Goal: Task Accomplishment & Management: Manage account settings

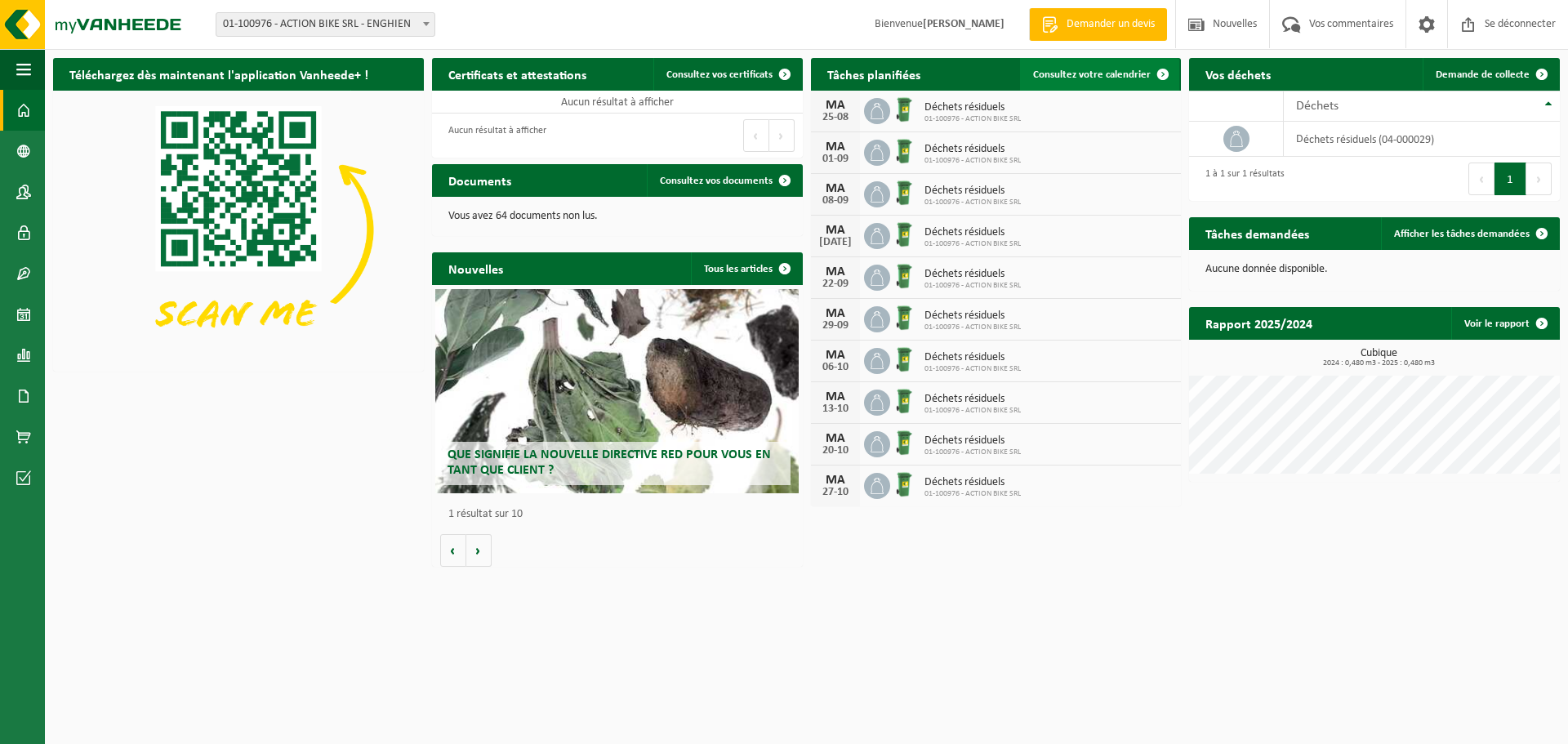
click at [1071, 81] on link "Consultez votre calendrier" at bounding box center [1100, 74] width 159 height 32
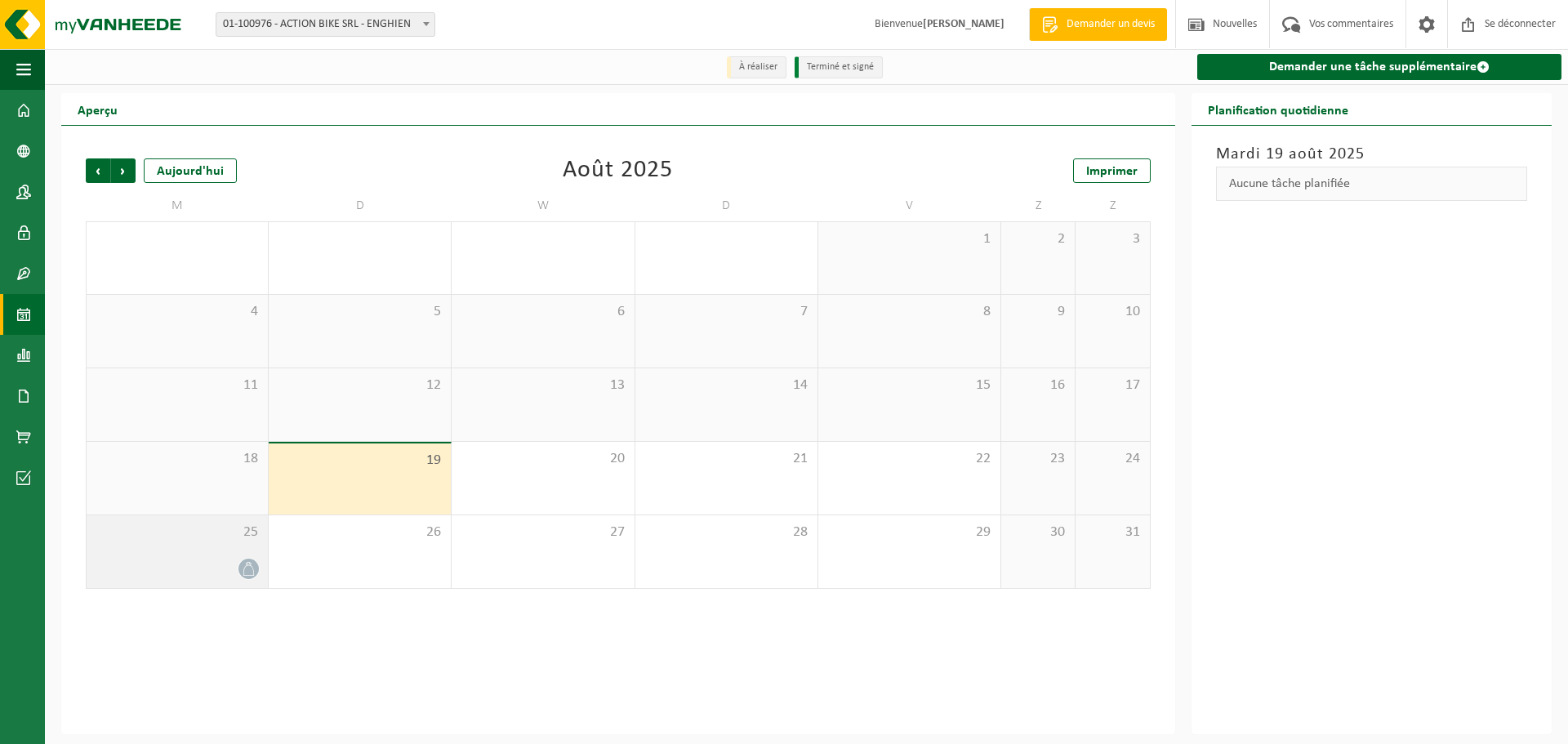
click at [237, 552] on div "25" at bounding box center [177, 552] width 181 height 73
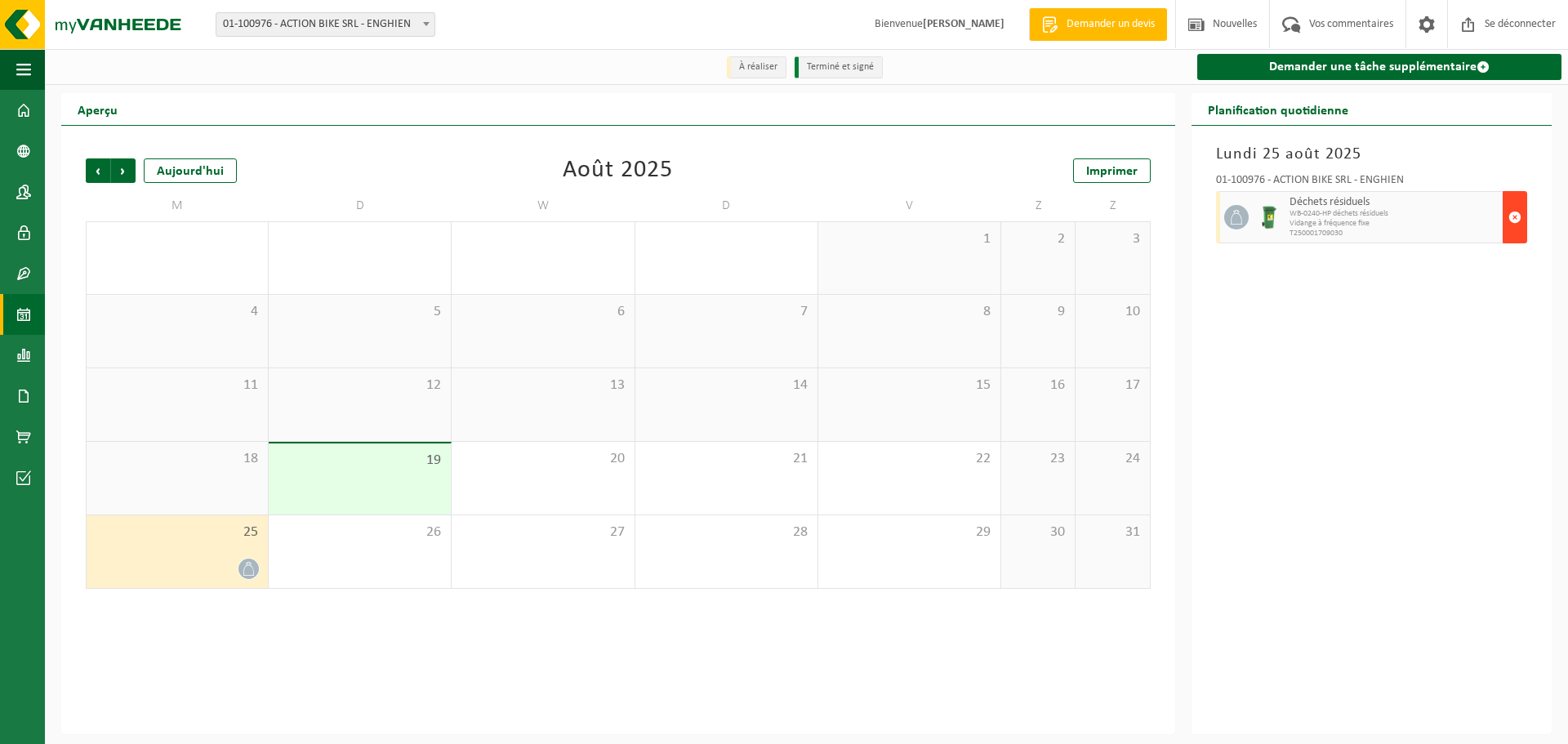
click at [1508, 216] on button "button" at bounding box center [1515, 217] width 25 height 52
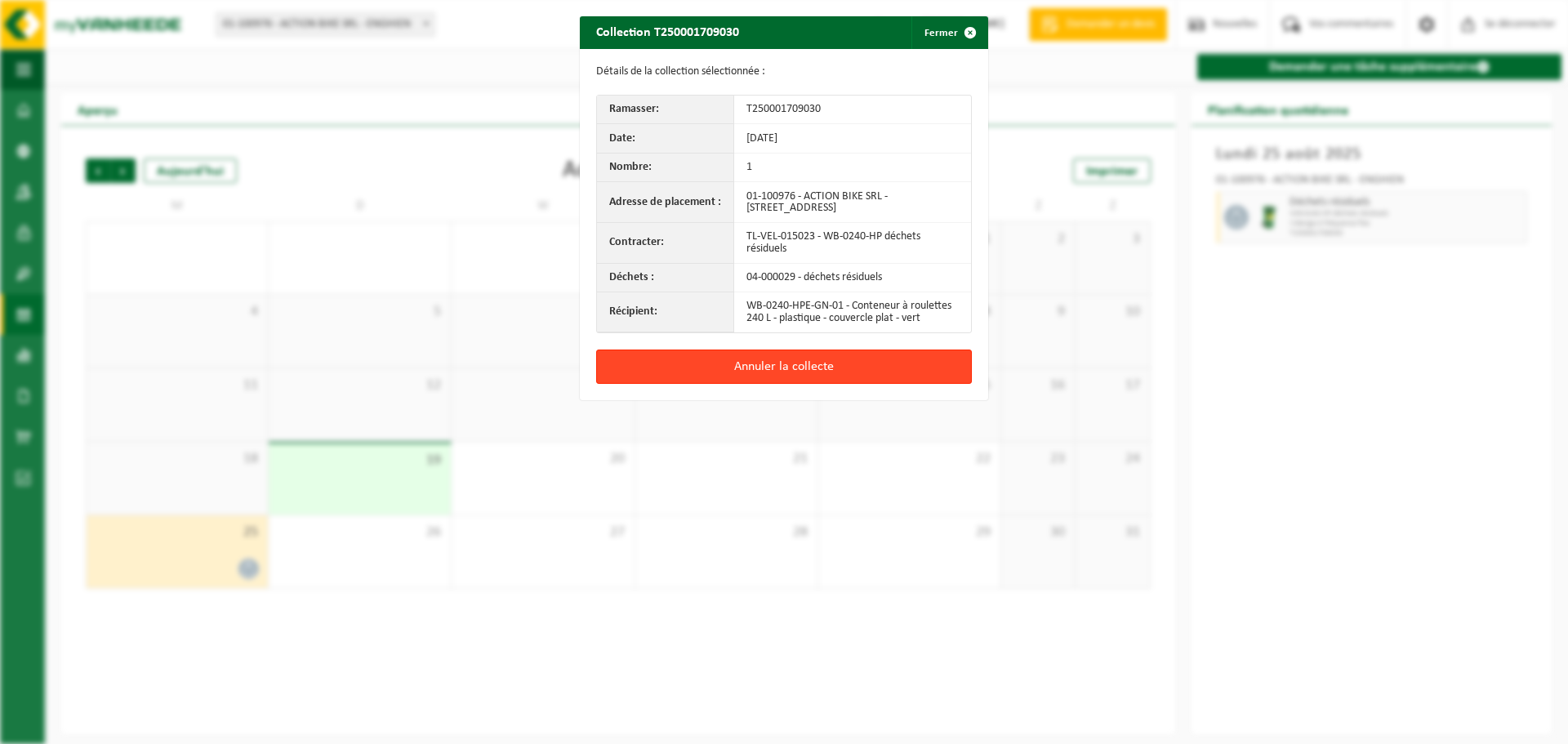
click at [869, 373] on button "Annuler la collecte" at bounding box center [784, 366] width 376 height 34
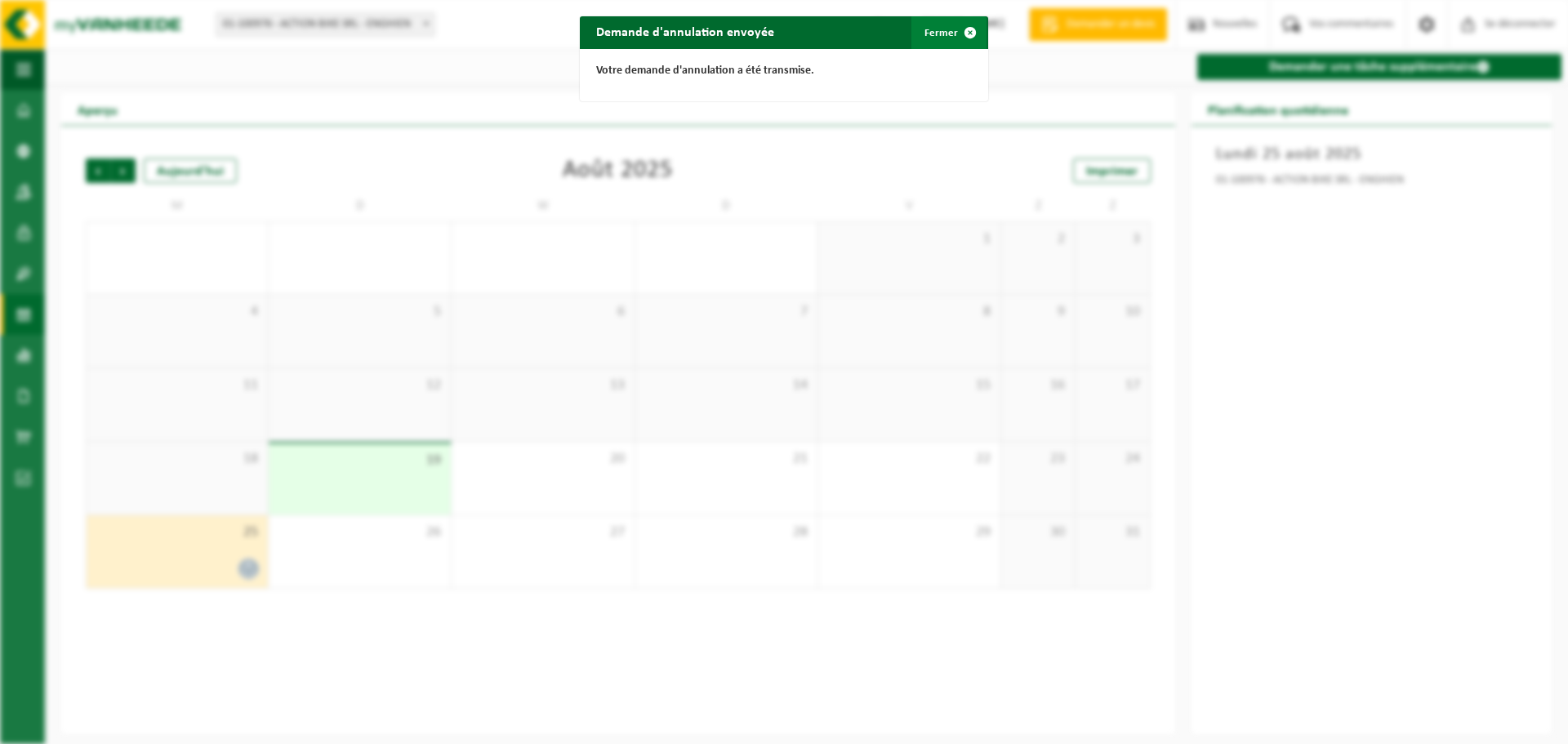
click at [937, 37] on font "Fermer" at bounding box center [941, 32] width 33 height 11
